Goal: Information Seeking & Learning: Learn about a topic

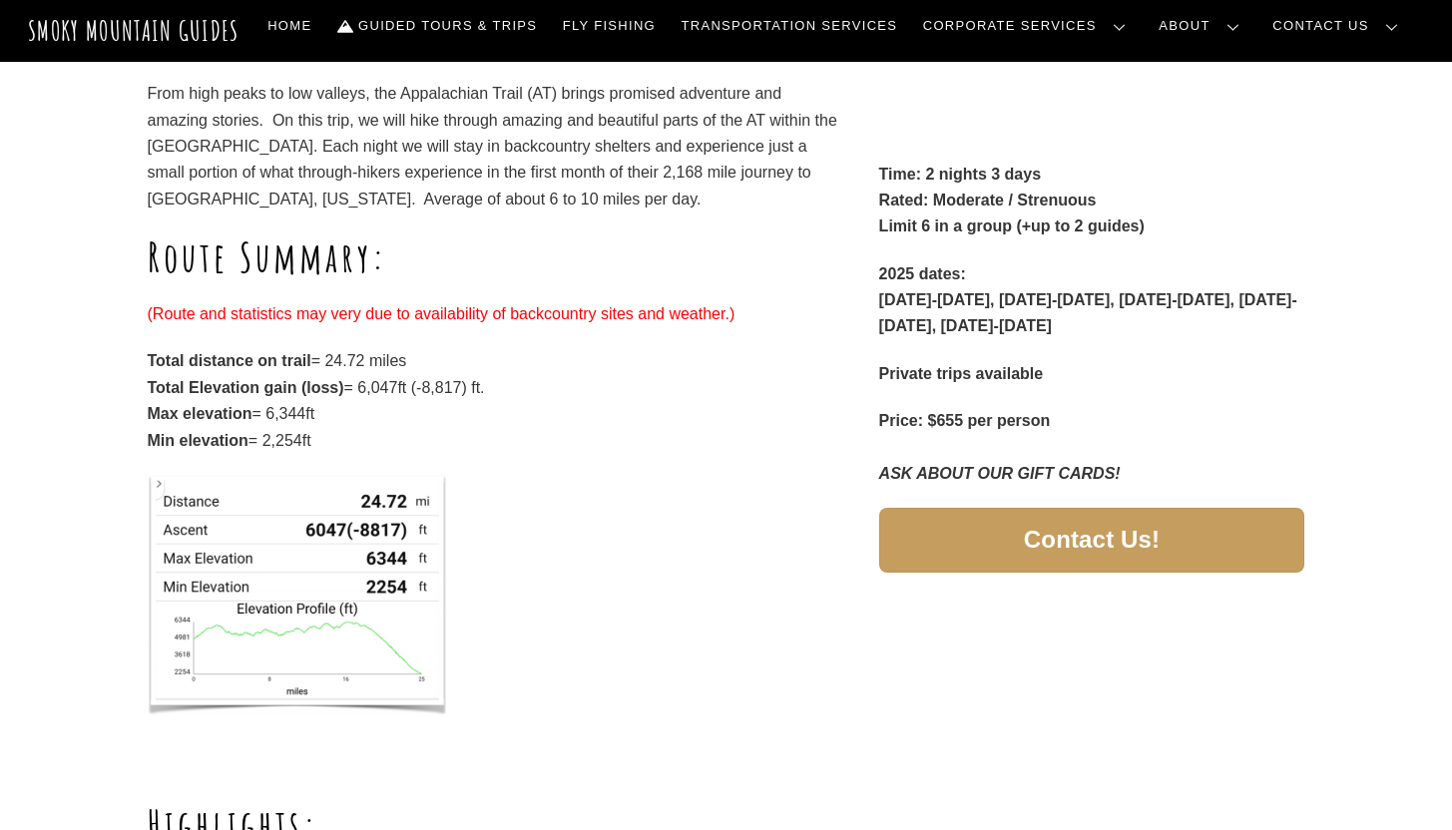
scroll to position [500, 0]
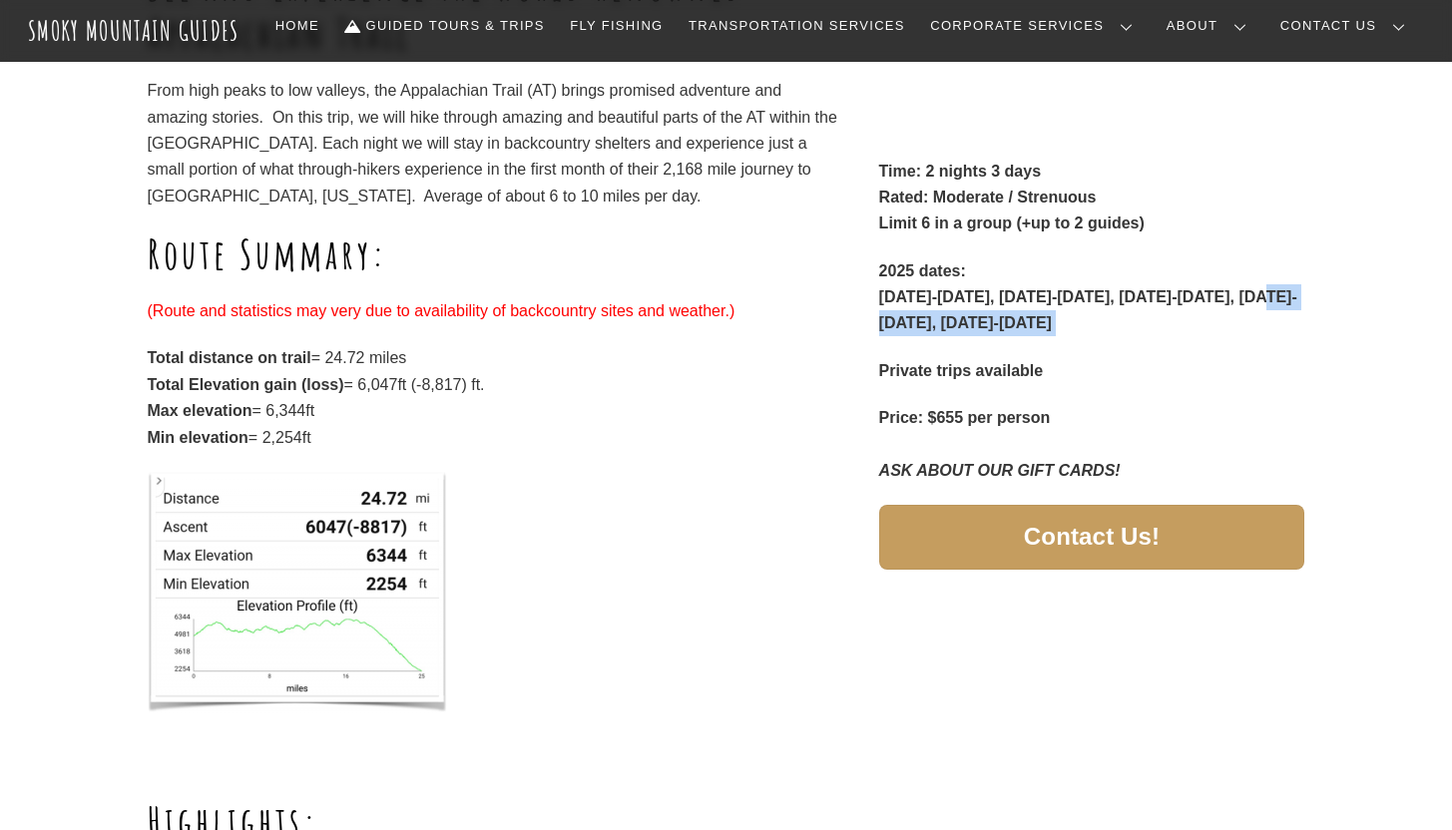
drag, startPoint x: 1154, startPoint y: 310, endPoint x: 1237, endPoint y: 310, distance: 82.8
click at [1237, 310] on div "Time: 2 nights 3 days Rated: Moderate / Strenuous Limit 6 in a group (+up to 2 …" at bounding box center [1092, 321] width 426 height 325
click at [1106, 317] on div "Time: 2 nights 3 days Rated: Moderate / Strenuous Limit 6 in a group (+up to 2 …" at bounding box center [1092, 321] width 426 height 325
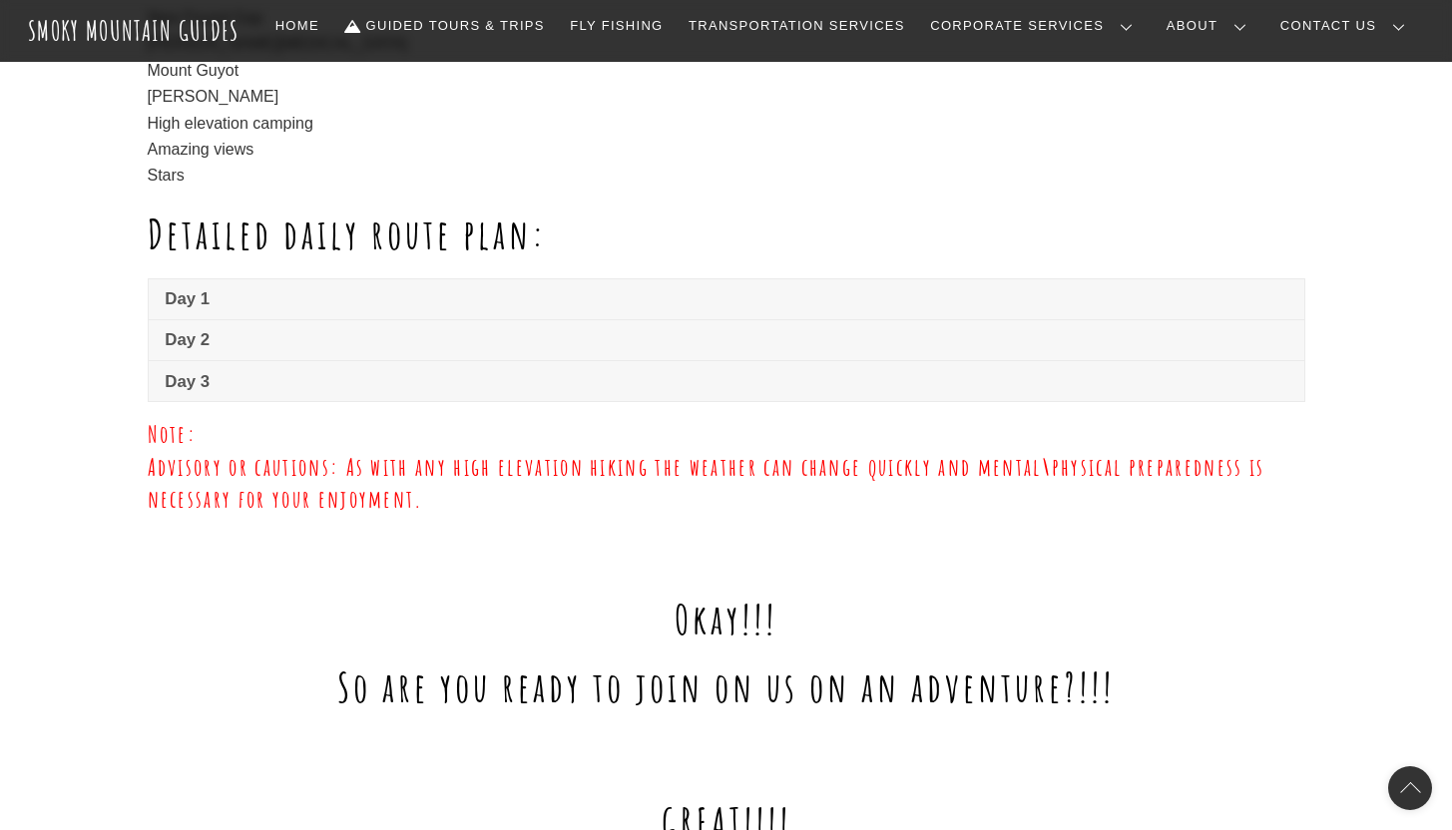
scroll to position [1432, 0]
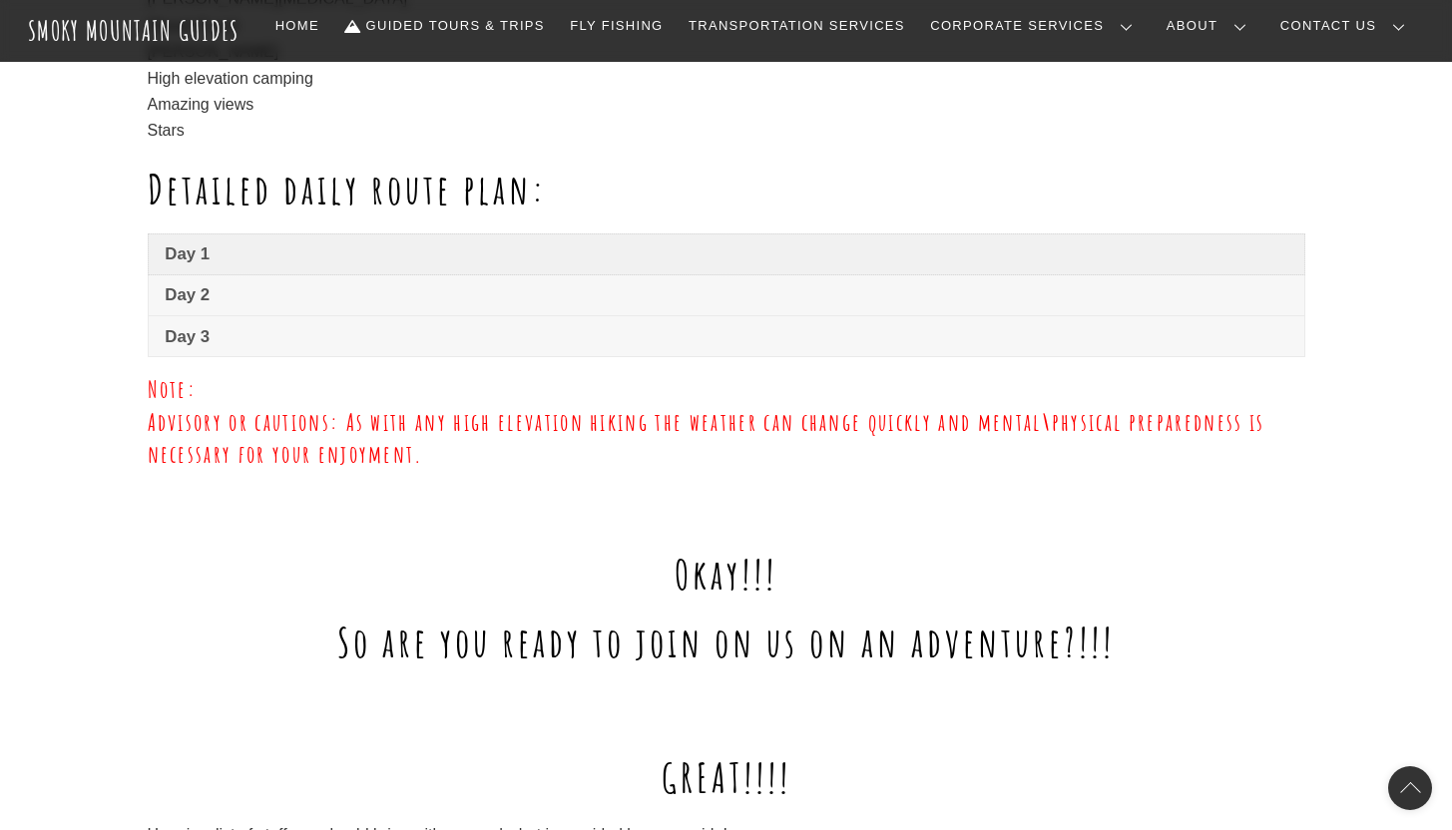
click at [215, 252] on span "Day 1" at bounding box center [726, 254] width 1122 height 24
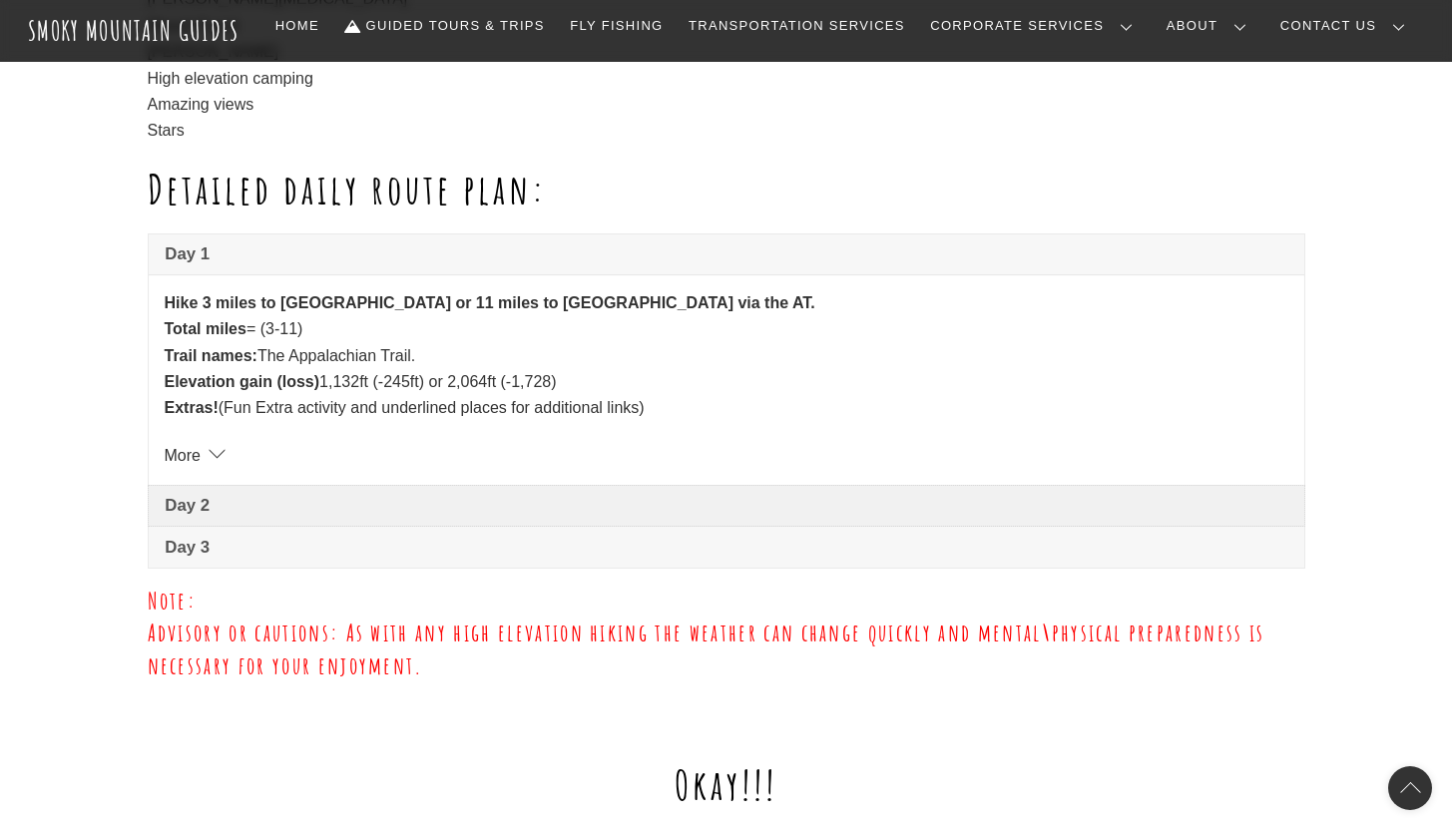
click at [272, 506] on span "Day 2" at bounding box center [726, 506] width 1122 height 24
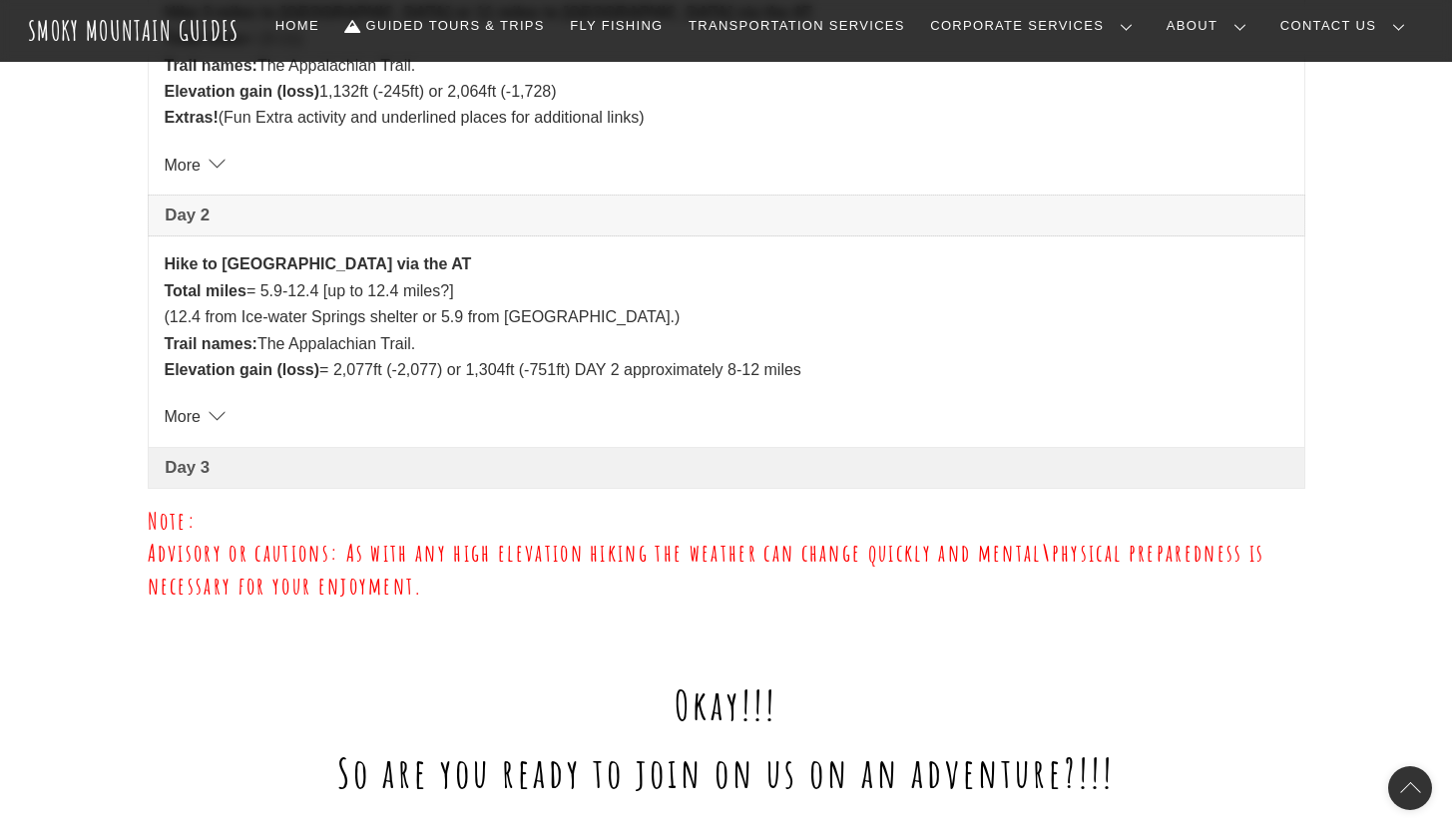
scroll to position [1725, 0]
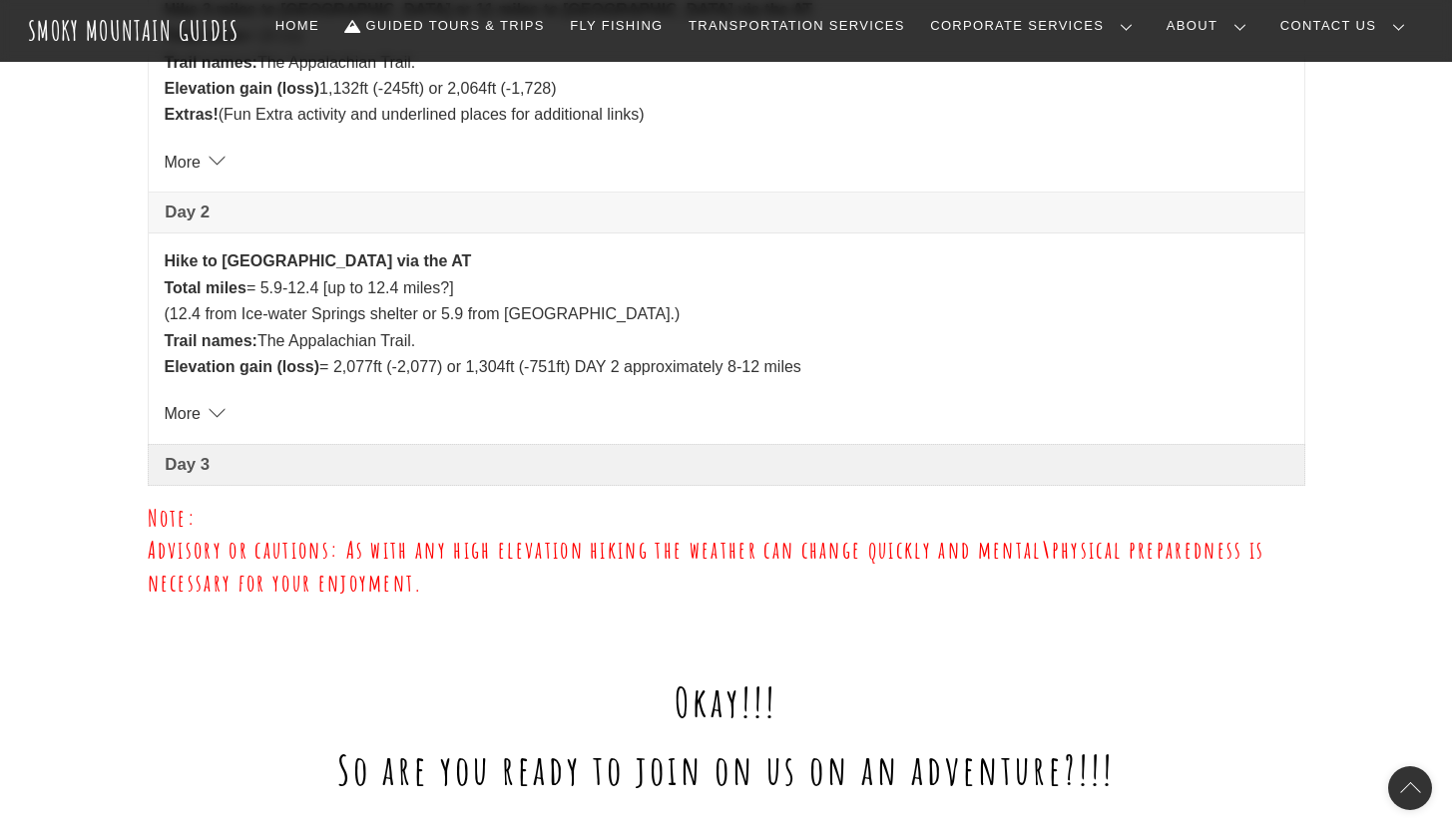
click at [263, 461] on span "Day 3" at bounding box center [726, 465] width 1122 height 24
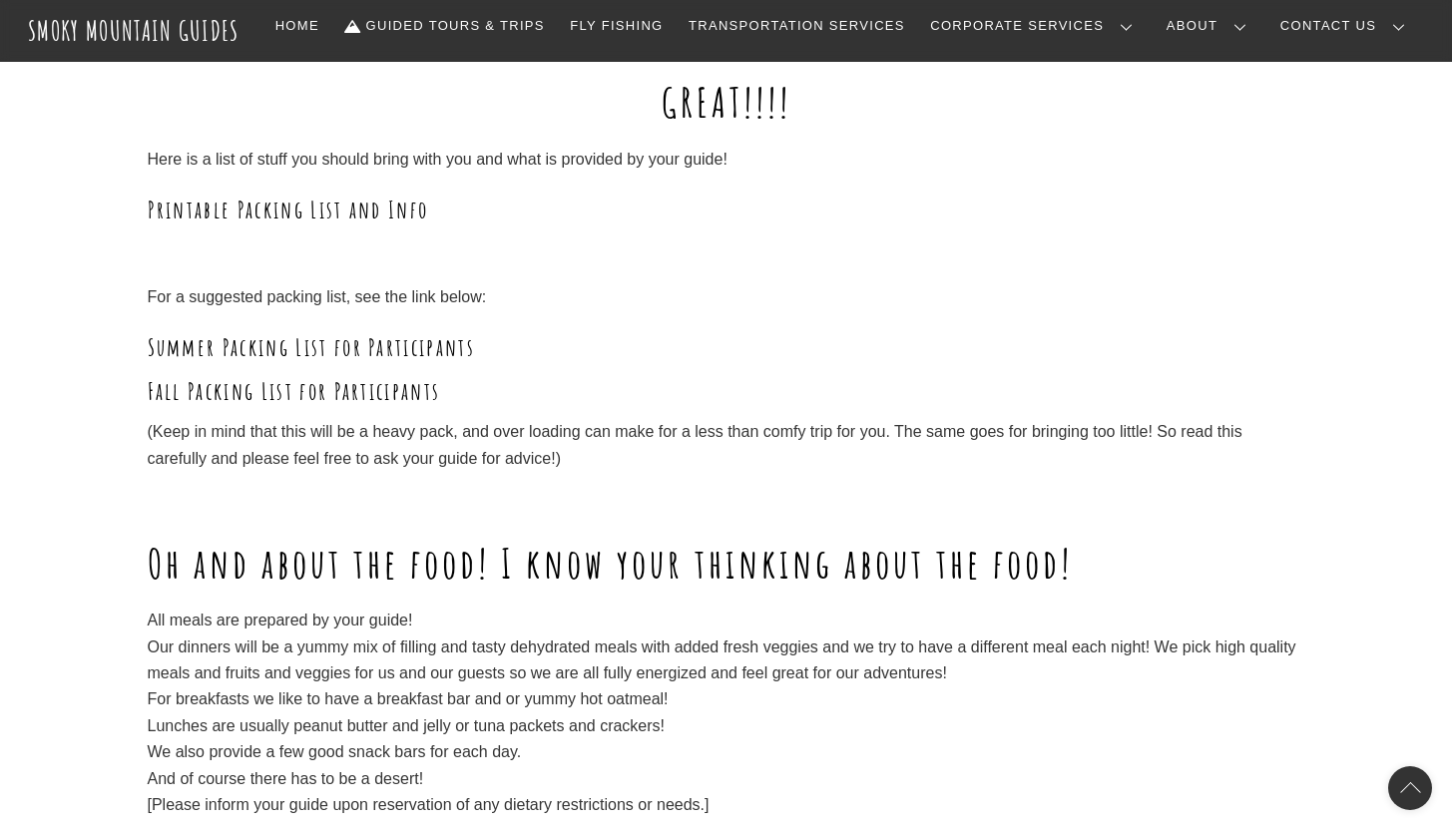
scroll to position [2735, 0]
click at [316, 336] on link "Summer Packing List for Participants" at bounding box center [312, 346] width 328 height 30
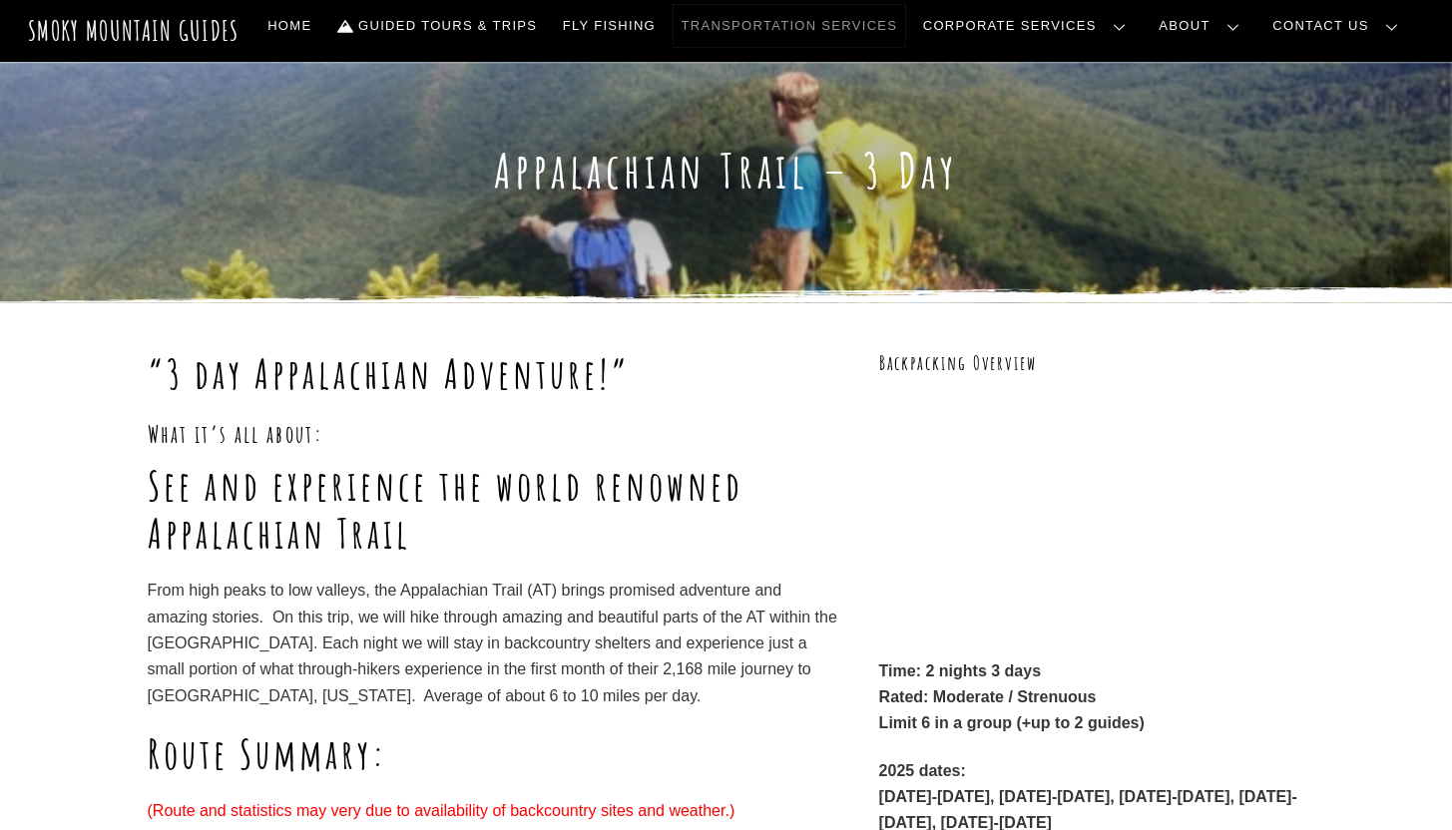
click at [900, 23] on link "Transportation Services" at bounding box center [789, 26] width 231 height 42
